Goal: Communication & Community: Share content

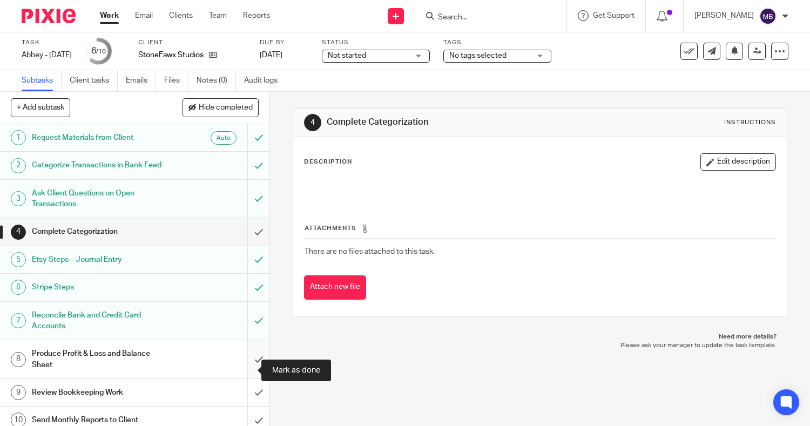
click at [246, 369] on input "submit" at bounding box center [134, 359] width 269 height 38
click at [502, 57] on span "No tags selected" at bounding box center [477, 56] width 57 height 8
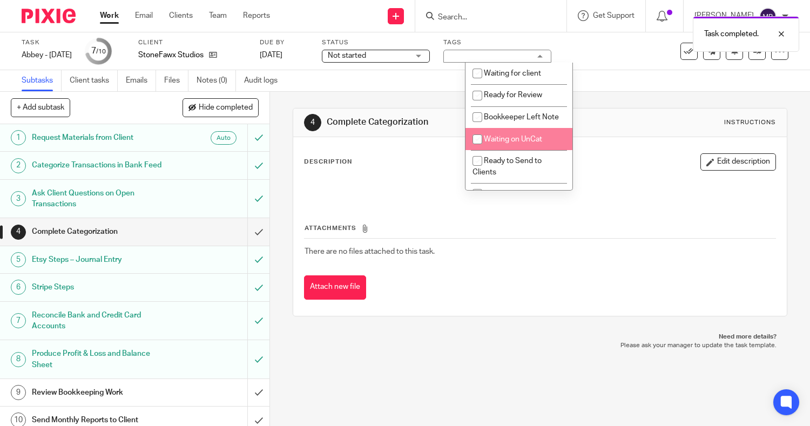
click at [475, 147] on input "checkbox" at bounding box center [477, 139] width 21 height 21
checkbox input "true"
click at [409, 58] on span "Not started" at bounding box center [368, 55] width 81 height 11
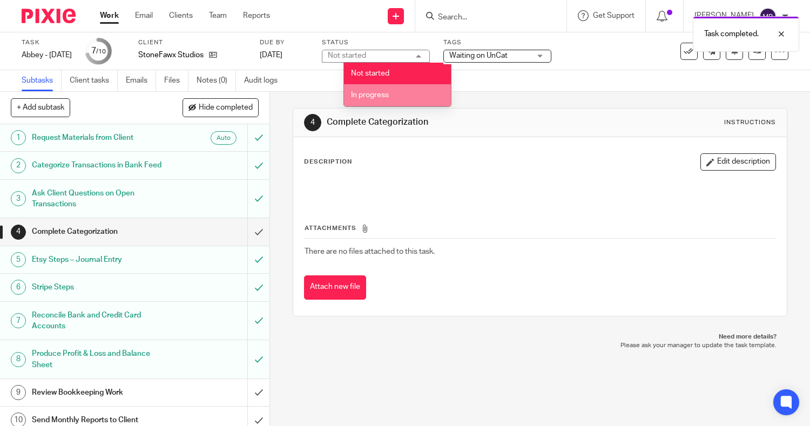
click at [400, 96] on li "In progress" at bounding box center [397, 95] width 107 height 22
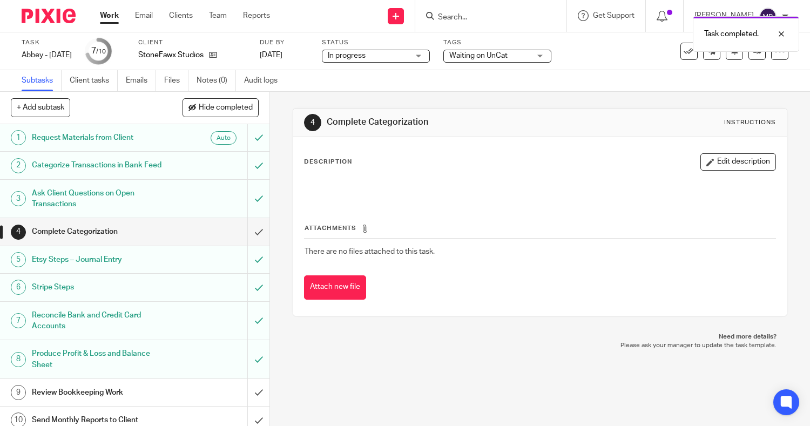
click at [551, 57] on div "Waiting on UnCat" at bounding box center [497, 56] width 108 height 13
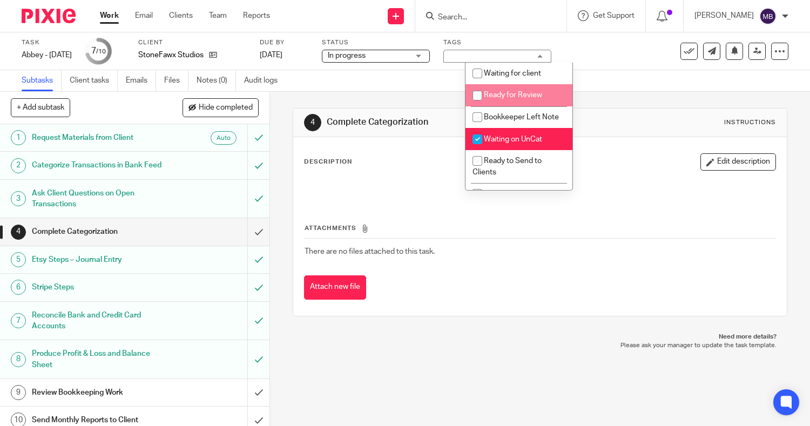
click at [512, 101] on li "Ready for Review" at bounding box center [518, 95] width 107 height 22
checkbox input "true"
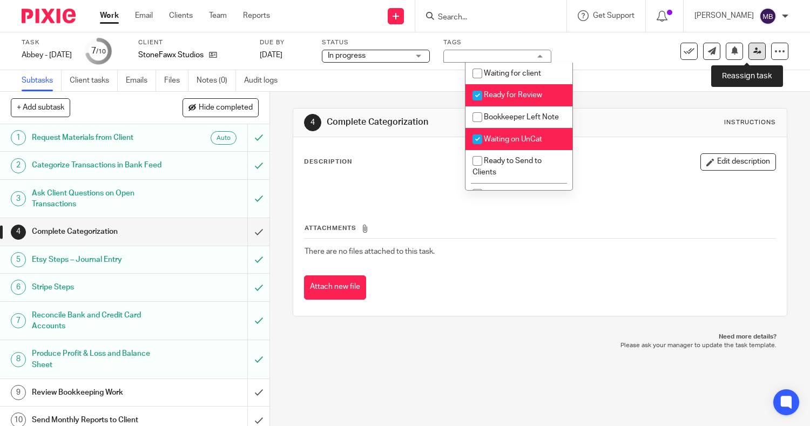
click at [753, 52] on icon at bounding box center [757, 51] width 8 height 8
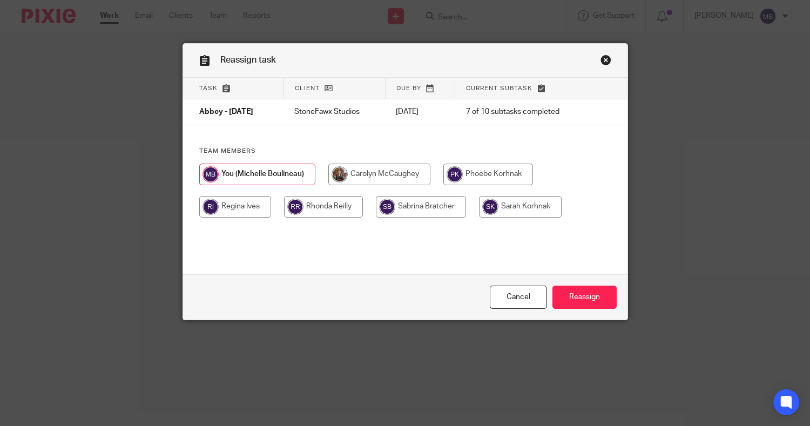
click at [522, 216] on input "radio" at bounding box center [520, 207] width 83 height 22
radio input "true"
click at [591, 302] on input "Reassign" at bounding box center [584, 297] width 64 height 23
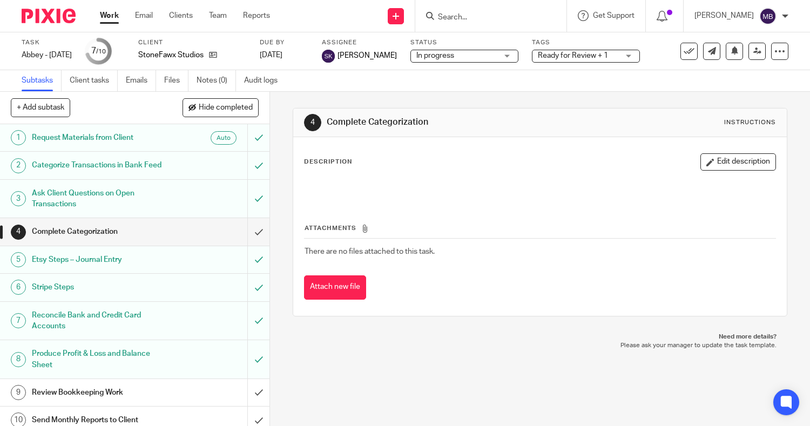
click at [115, 15] on link "Work" at bounding box center [109, 15] width 19 height 11
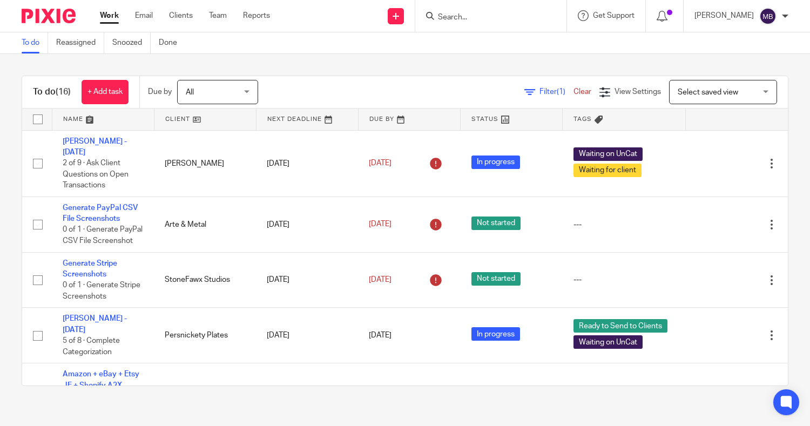
click at [461, 17] on input "Search" at bounding box center [485, 18] width 97 height 10
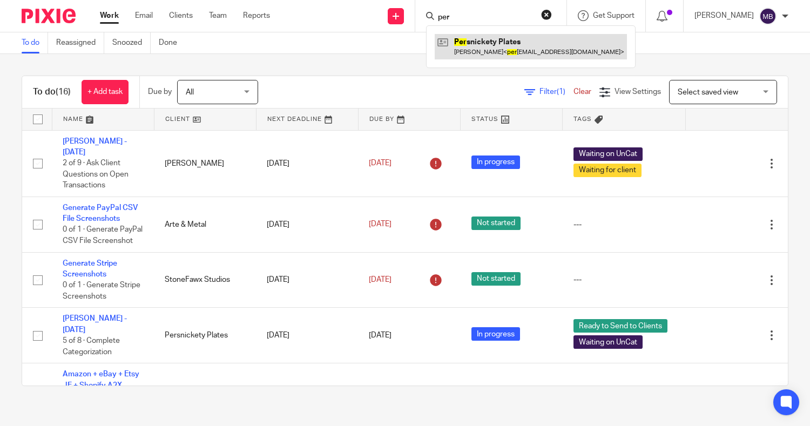
type input "per"
click at [471, 49] on link at bounding box center [531, 46] width 192 height 25
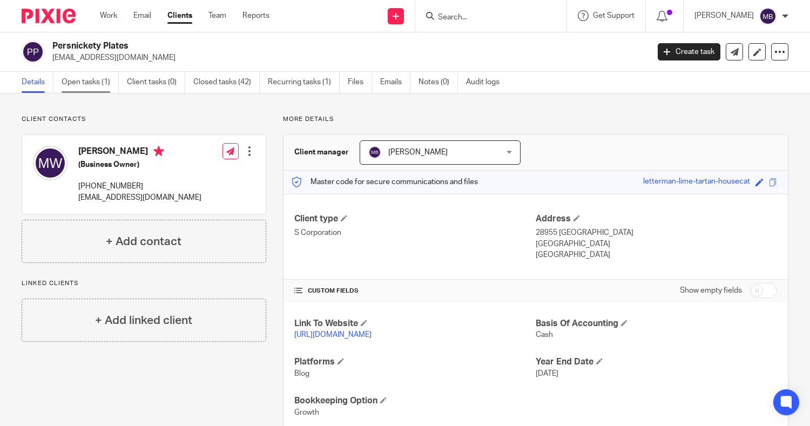
click at [90, 83] on link "Open tasks (1)" at bounding box center [90, 82] width 57 height 21
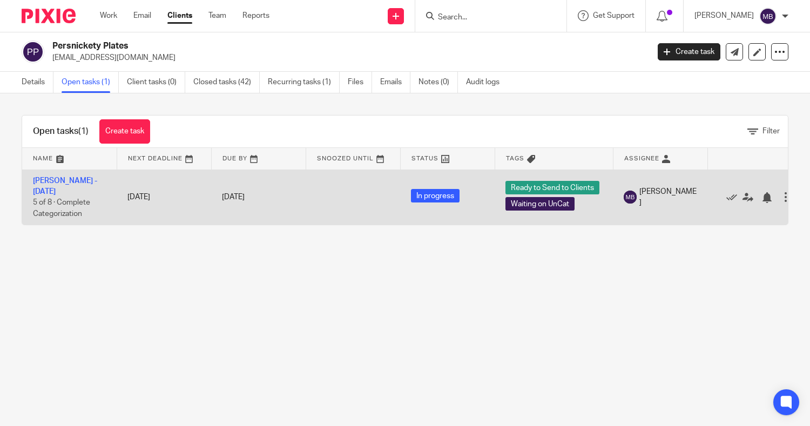
click at [49, 174] on td "Melissa - August 2025 5 of 8 · Complete Categorization" at bounding box center [69, 197] width 94 height 55
click at [51, 181] on link "[PERSON_NAME] - [DATE]" at bounding box center [65, 186] width 64 height 18
click at [64, 182] on link "[PERSON_NAME] - [DATE]" at bounding box center [65, 186] width 64 height 18
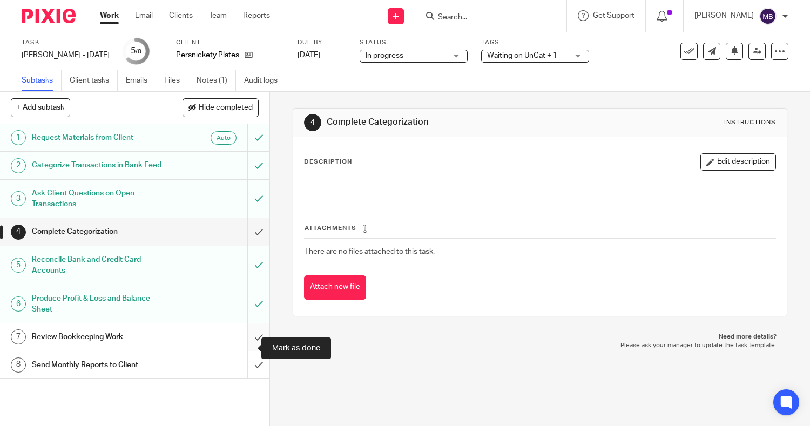
click at [242, 348] on input "submit" at bounding box center [134, 336] width 269 height 27
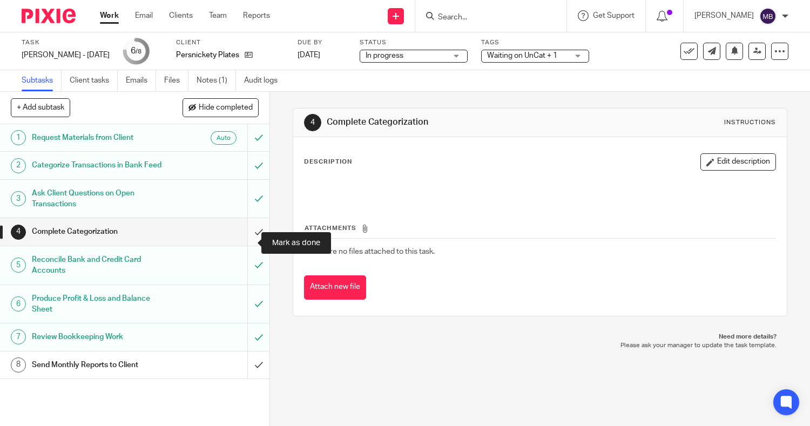
click at [246, 236] on input "submit" at bounding box center [134, 231] width 269 height 27
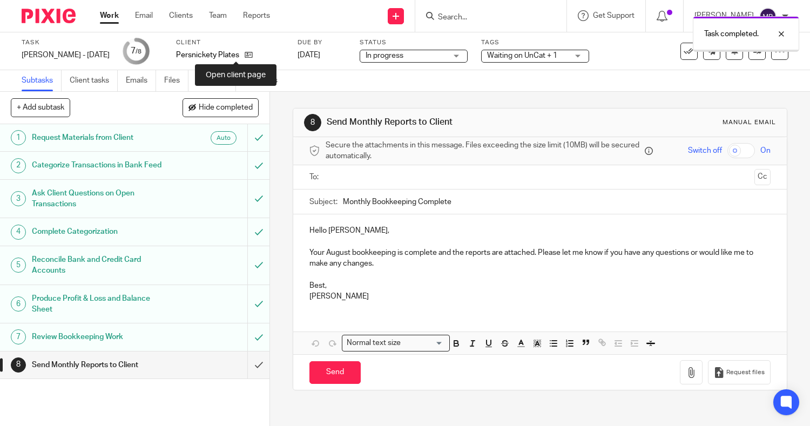
click at [245, 59] on icon at bounding box center [249, 55] width 8 height 8
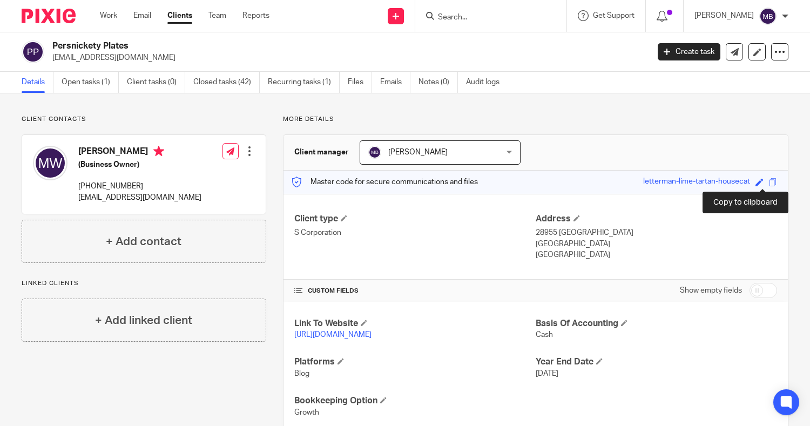
click at [769, 180] on span at bounding box center [773, 182] width 8 height 8
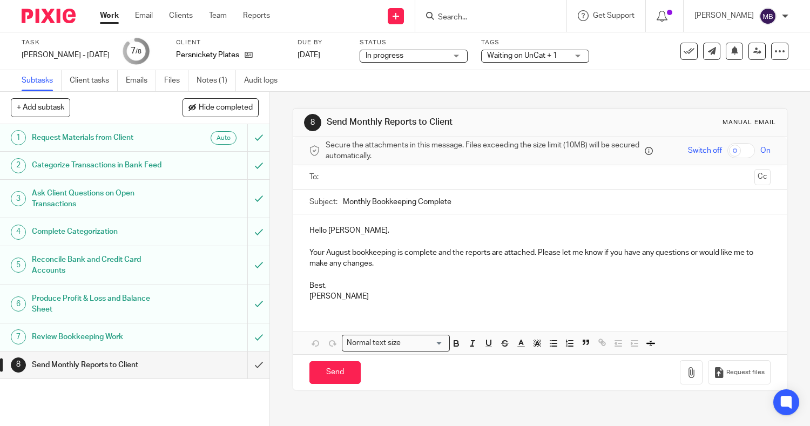
click at [727, 152] on input "checkbox" at bounding box center [741, 150] width 28 height 15
checkbox input "true"
click at [527, 174] on input "text" at bounding box center [539, 177] width 421 height 12
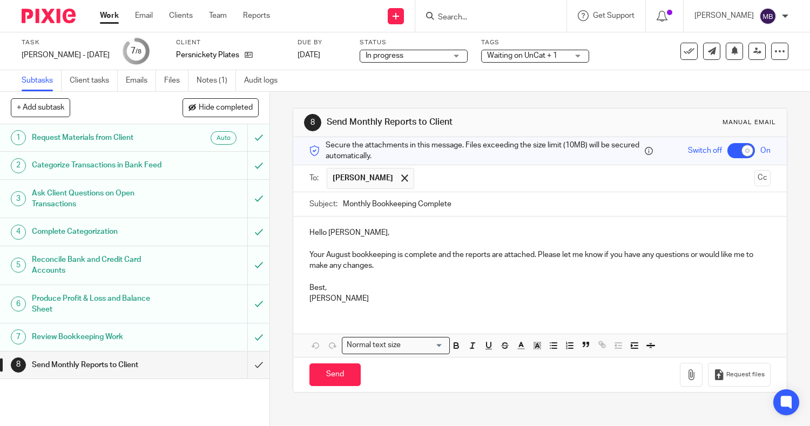
click at [432, 255] on p "Your August bookkeeping is complete and the reports are attached. Please let me…" at bounding box center [540, 260] width 462 height 22
click at [536, 257] on p "Your August bookkeeping is complete, and the reports are attached. Please let m…" at bounding box center [540, 260] width 462 height 22
click at [536, 257] on p "Your August bookkeeping is complete, and the reports are attached. YoPlease let…" at bounding box center [540, 260] width 462 height 22
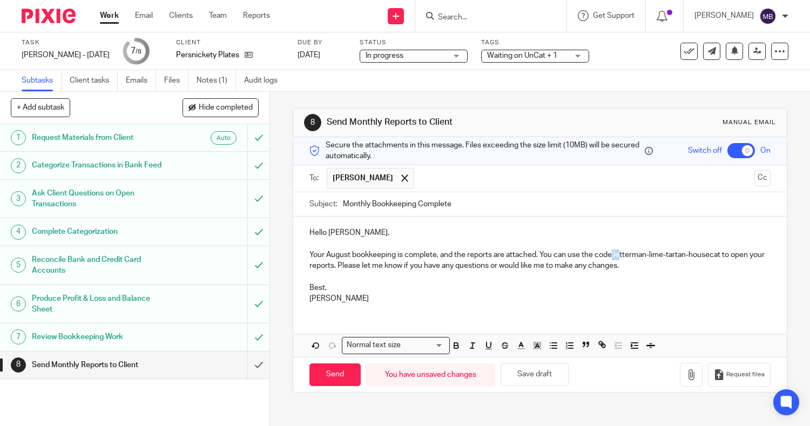
drag, startPoint x: 609, startPoint y: 253, endPoint x: 614, endPoint y: 253, distance: 5.4
click at [614, 253] on p "Your August bookkeeping is complete, and the reports are attached. You can use …" at bounding box center [540, 260] width 462 height 22
click at [614, 254] on p "Your August bookkeeping is complete, and the reports are attached. You can use …" at bounding box center [540, 260] width 462 height 22
drag, startPoint x: 612, startPoint y: 254, endPoint x: 618, endPoint y: 255, distance: 6.0
click at [618, 255] on p "Your August bookkeeping is complete, and the reports are attached. You can use …" at bounding box center [540, 260] width 462 height 22
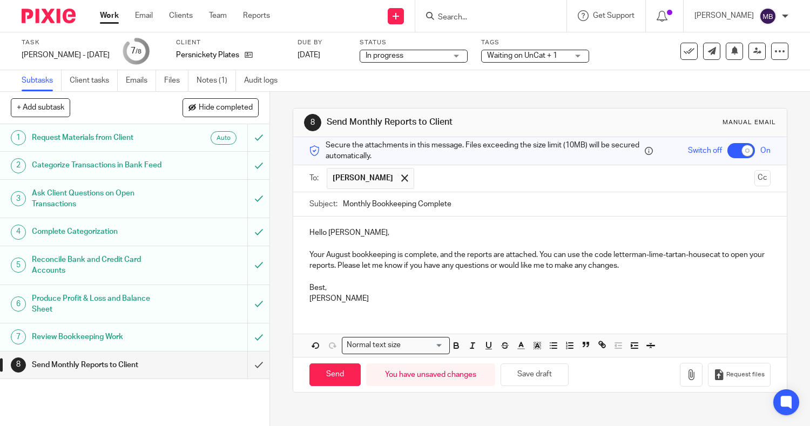
click at [611, 254] on p "Your August bookkeeping is complete, and the reports are attached. You can use …" at bounding box center [540, 260] width 462 height 22
drag, startPoint x: 611, startPoint y: 254, endPoint x: 719, endPoint y: 252, distance: 108.5
click at [719, 252] on p "Your August bookkeeping is complete, and the reports are attached. You can use …" at bounding box center [540, 260] width 462 height 22
click at [454, 347] on icon "button" at bounding box center [456, 347] width 4 height 3
click at [483, 285] on p "Best," at bounding box center [540, 287] width 462 height 11
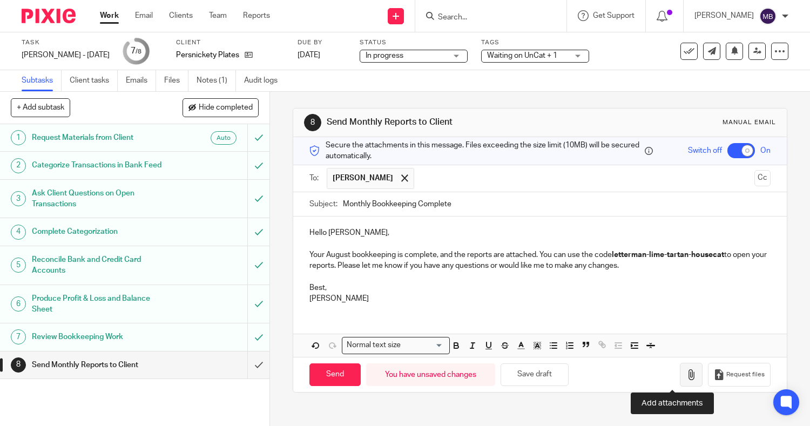
click at [686, 372] on icon "button" at bounding box center [691, 374] width 11 height 11
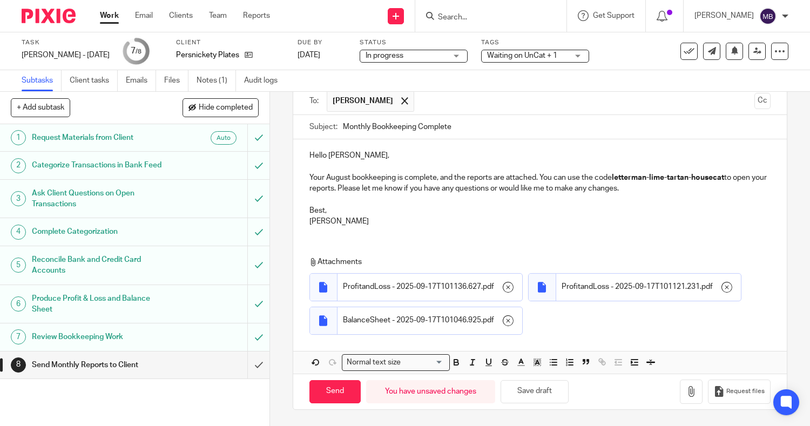
scroll to position [111, 0]
click at [333, 393] on input "Send" at bounding box center [334, 391] width 51 height 23
checkbox input "false"
type input "Sent"
